Goal: Task Accomplishment & Management: Complete application form

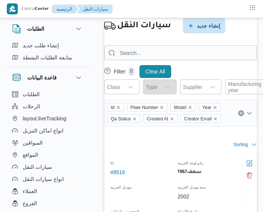
select select "ar"
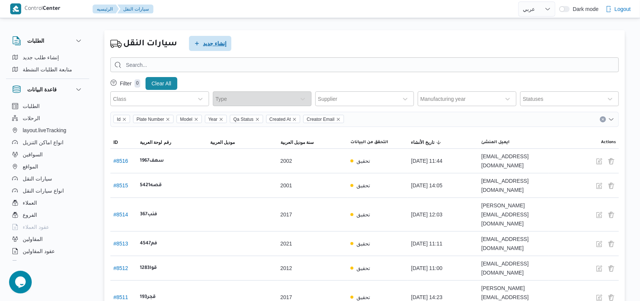
click at [216, 41] on span "إنشاء جديد" at bounding box center [214, 43] width 23 height 9
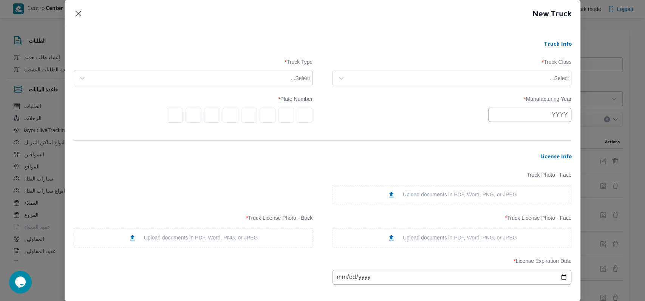
click at [263, 73] on div "Select..." at bounding box center [459, 78] width 222 height 11
click at [263, 132] on div "jumbo_7000" at bounding box center [452, 137] width 238 height 13
click at [263, 77] on div at bounding box center [190, 78] width 200 height 8
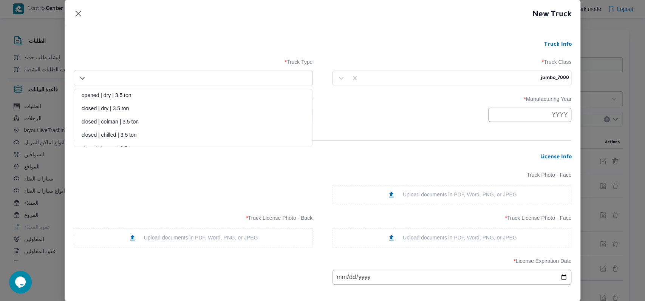
click at [125, 109] on div "closed | dry | 3.5 ton" at bounding box center [193, 111] width 238 height 13
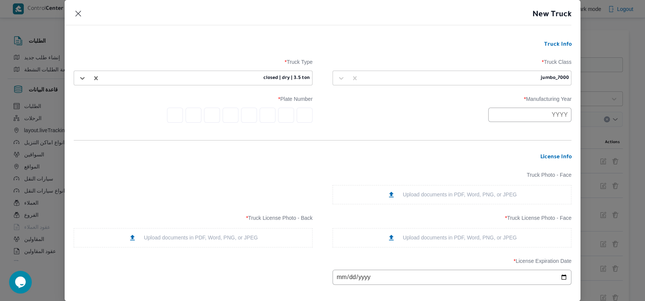
click at [263, 124] on div "Manufacturing Year * Plate Number *" at bounding box center [323, 109] width 498 height 34
click at [263, 118] on input "text" at bounding box center [529, 115] width 83 height 14
click at [263, 135] on button "Previous Year" at bounding box center [499, 132] width 7 height 7
click at [263, 158] on div "2001" at bounding box center [501, 158] width 21 height 5
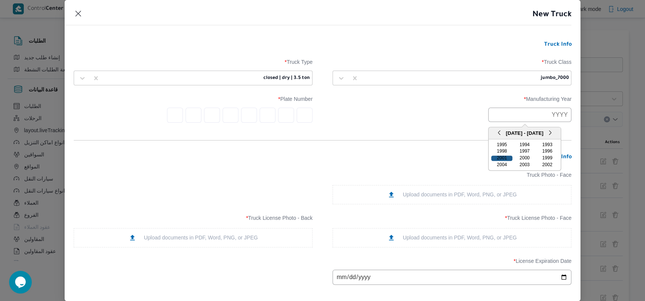
type input "2001"
click at [263, 114] on div "2001" at bounding box center [452, 115] width 239 height 14
click at [263, 119] on input "text" at bounding box center [305, 115] width 16 height 15
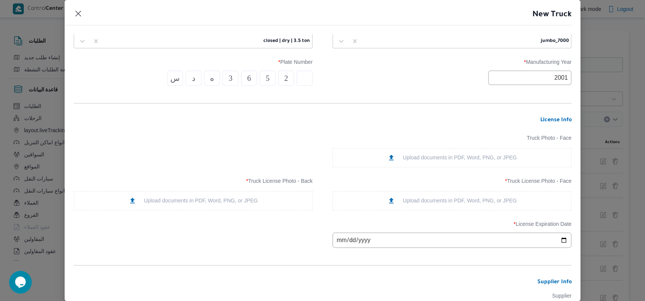
scroll to position [50, 0]
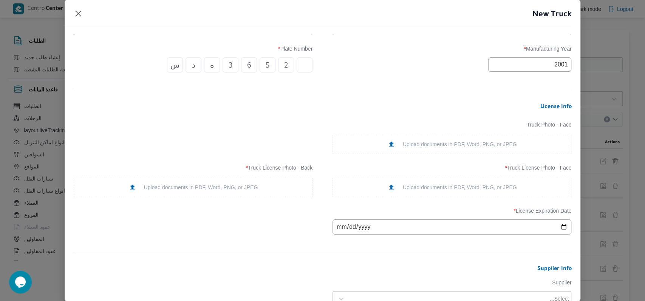
click at [263, 182] on div "Upload documents in PDF, Word, PNG, or JPEG" at bounding box center [452, 187] width 239 height 19
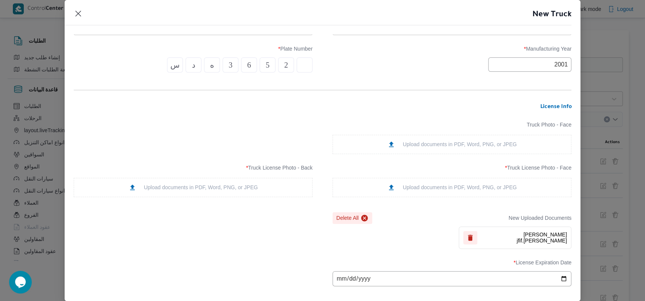
click at [192, 190] on div "Upload documents in PDF, Word, PNG, or JPEG" at bounding box center [194, 188] width 130 height 8
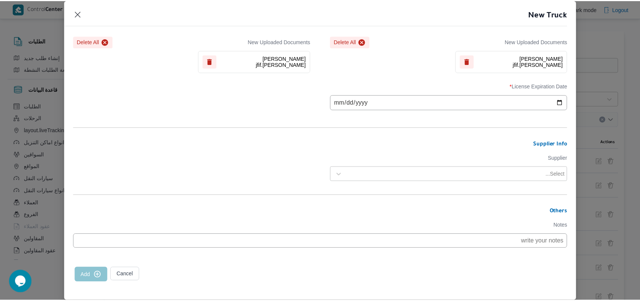
scroll to position [233, 0]
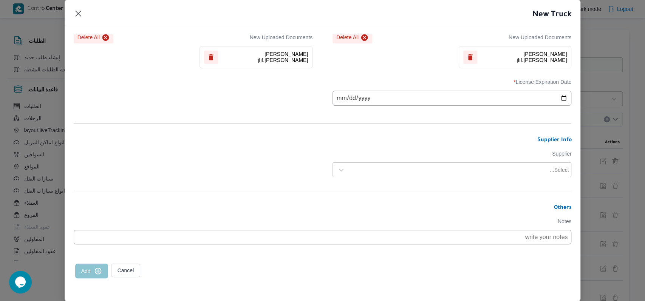
click at [263, 98] on input "date" at bounding box center [452, 98] width 239 height 15
type input "[DATE]"
click at [263, 165] on div "Select..." at bounding box center [459, 170] width 222 height 11
type input "[PERSON_NAME]"
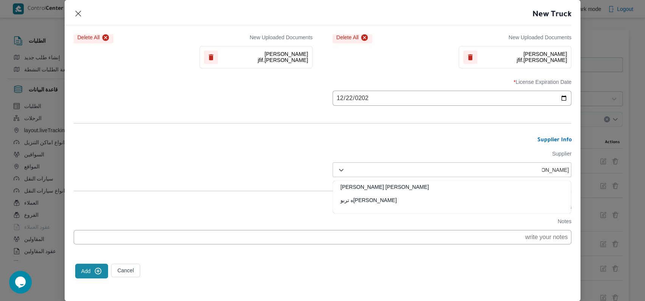
click at [263, 200] on div "[PERSON_NAME]ه تربو" at bounding box center [452, 203] width 238 height 13
click at [263, 170] on form "Truck Info Truck Class * jumbo_7000 Truck Type * closed | dry | 3.5 ton Manufac…" at bounding box center [323, 56] width 498 height 491
click at [93, 211] on button "Add" at bounding box center [91, 271] width 33 height 15
